Goal: Participate in discussion

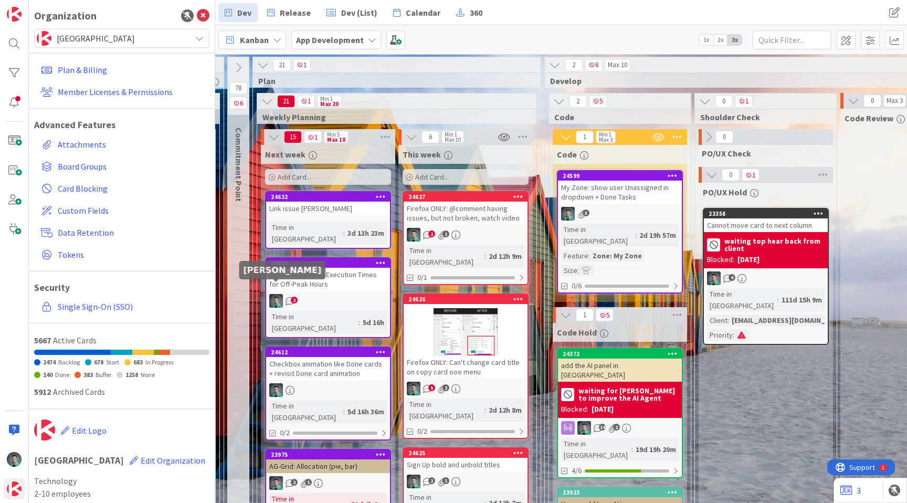
scroll to position [0, 1085]
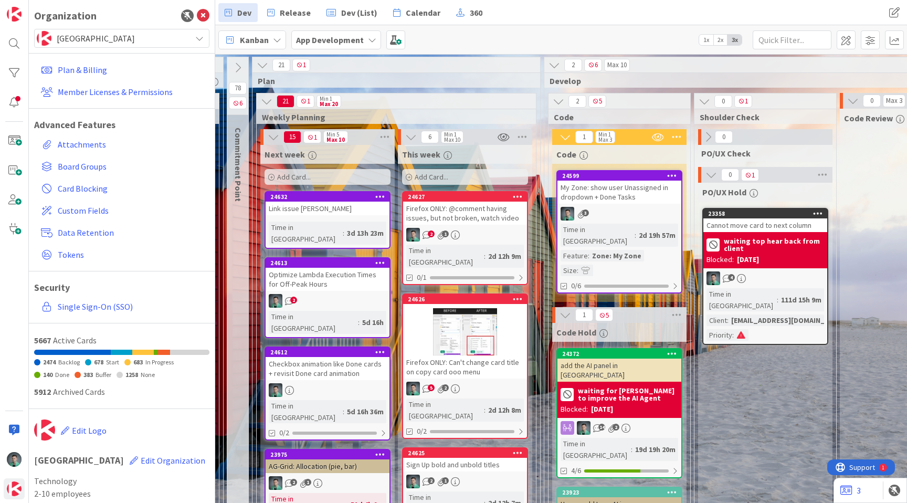
click at [487, 237] on div "2 1" at bounding box center [465, 235] width 124 height 14
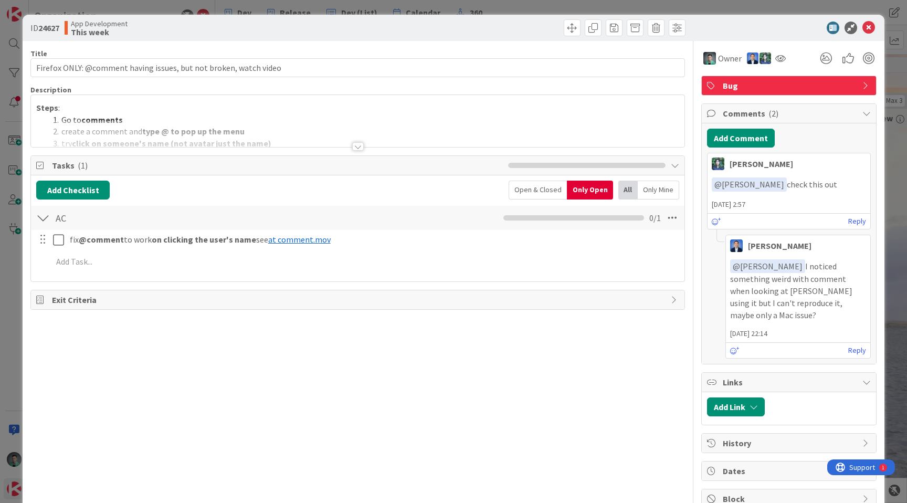
click at [830, 19] on div "ID 24627 App Development This week" at bounding box center [454, 28] width 862 height 26
click at [828, 24] on icon at bounding box center [833, 28] width 13 height 13
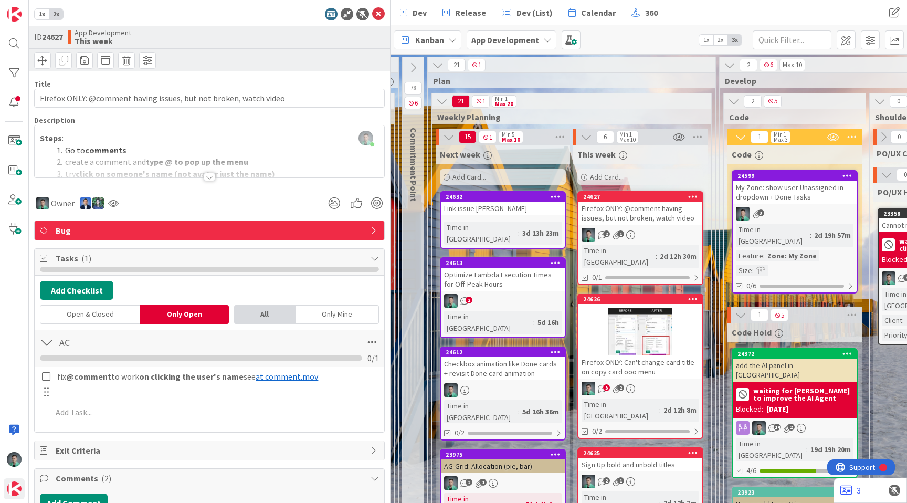
click at [619, 357] on div "Firefox ONLY: Can't change card title on copy card ooo menu" at bounding box center [640, 366] width 124 height 23
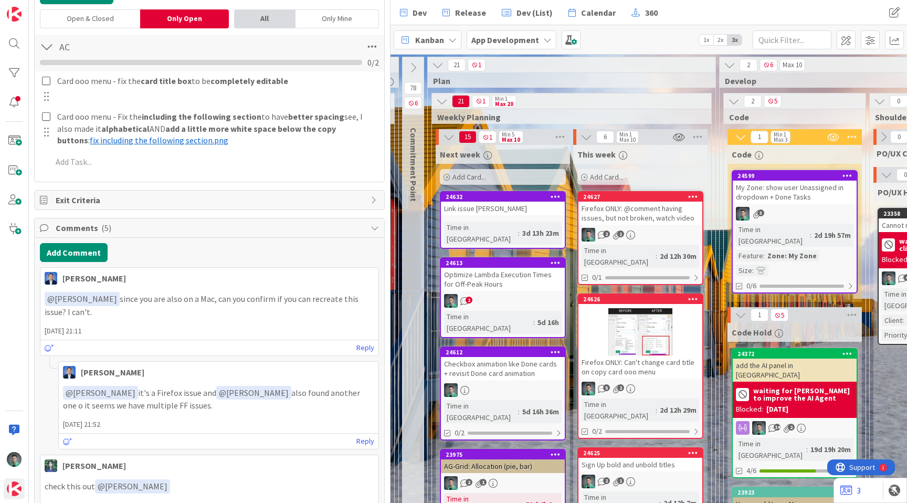
scroll to position [300, 0]
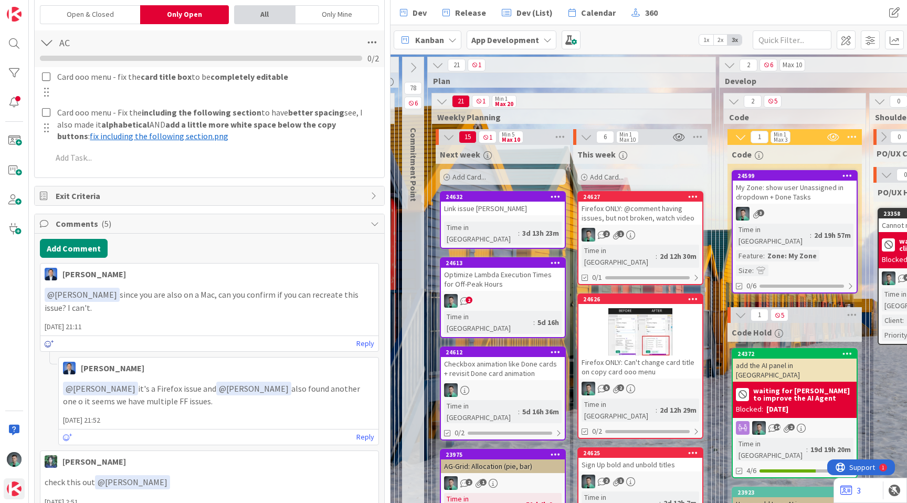
click at [45, 344] on icon at bounding box center [49, 343] width 9 height 7
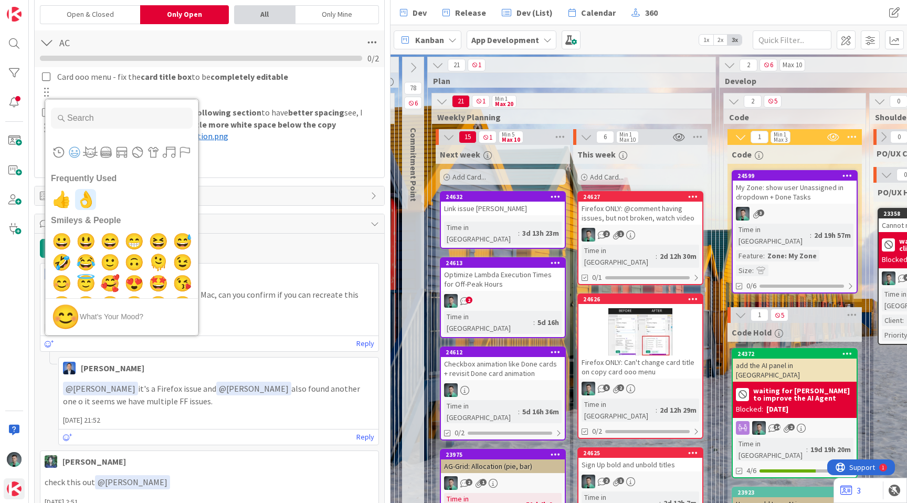
click at [92, 197] on span "👌" at bounding box center [85, 199] width 25 height 21
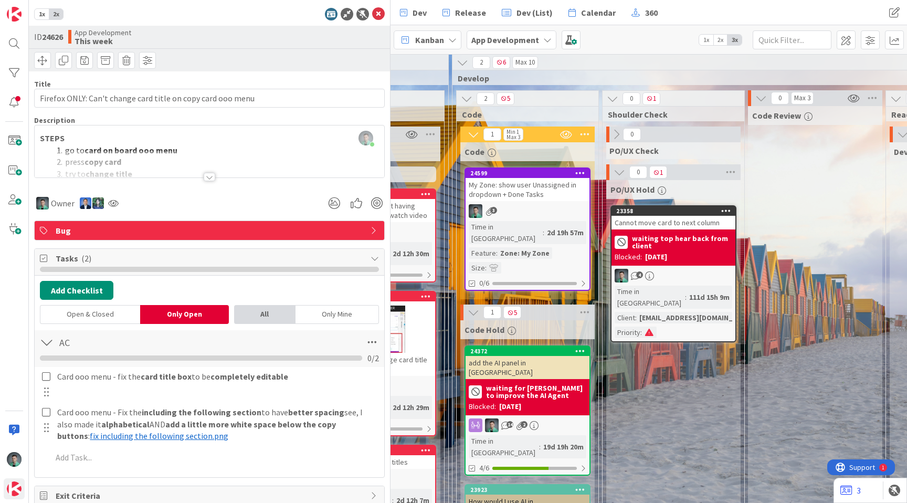
scroll to position [3, 1351]
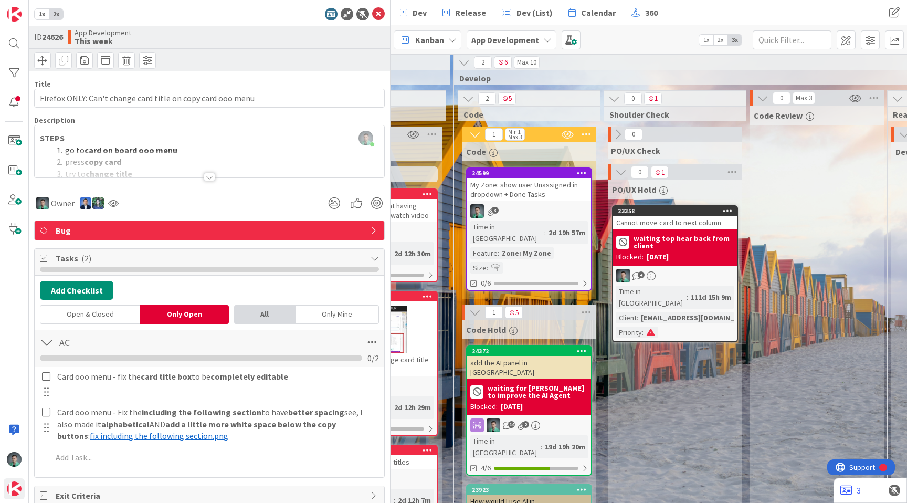
click at [540, 184] on div "My Zone: show user Unassigned in dropdown + Done Tasks" at bounding box center [529, 189] width 124 height 23
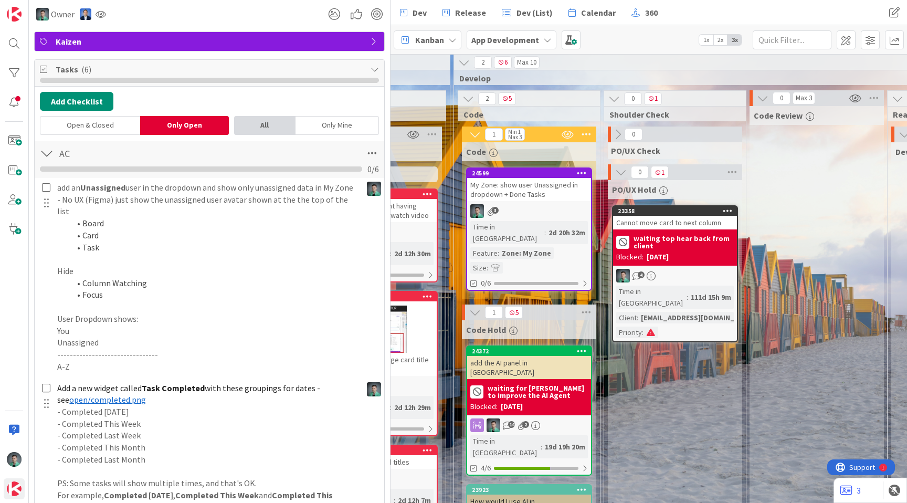
scroll to position [165, 0]
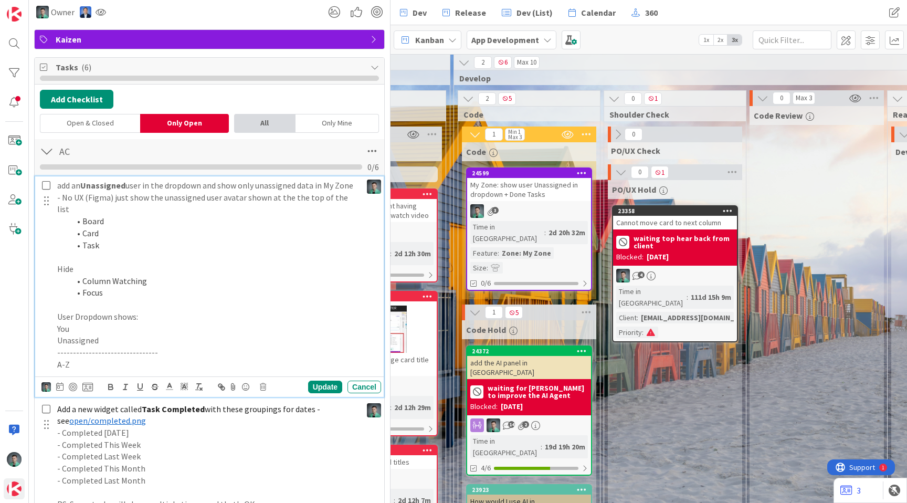
click at [45, 184] on icon at bounding box center [46, 185] width 8 height 9
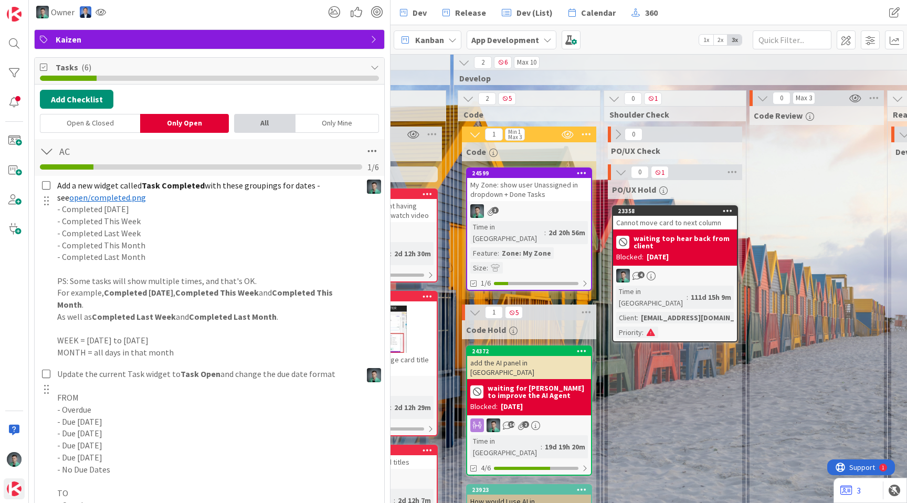
click at [114, 118] on div "Open & Closed" at bounding box center [90, 123] width 100 height 19
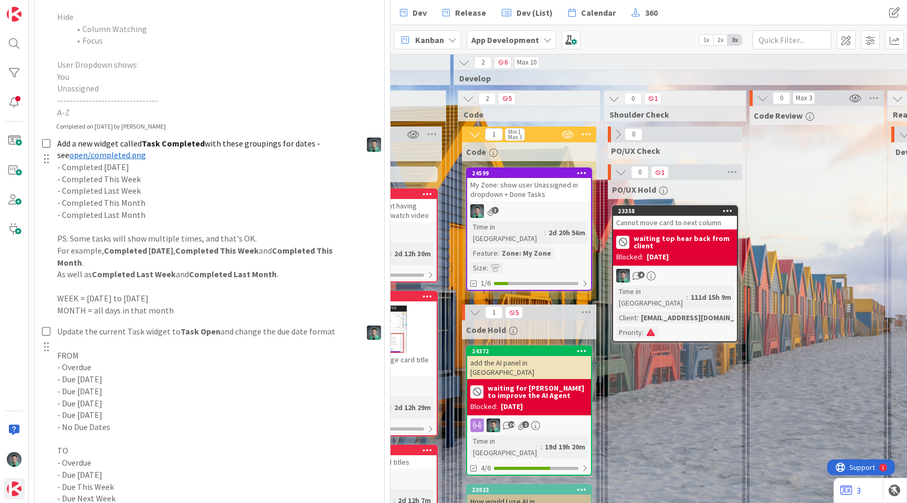
scroll to position [419, 0]
